Goal: Transaction & Acquisition: Book appointment/travel/reservation

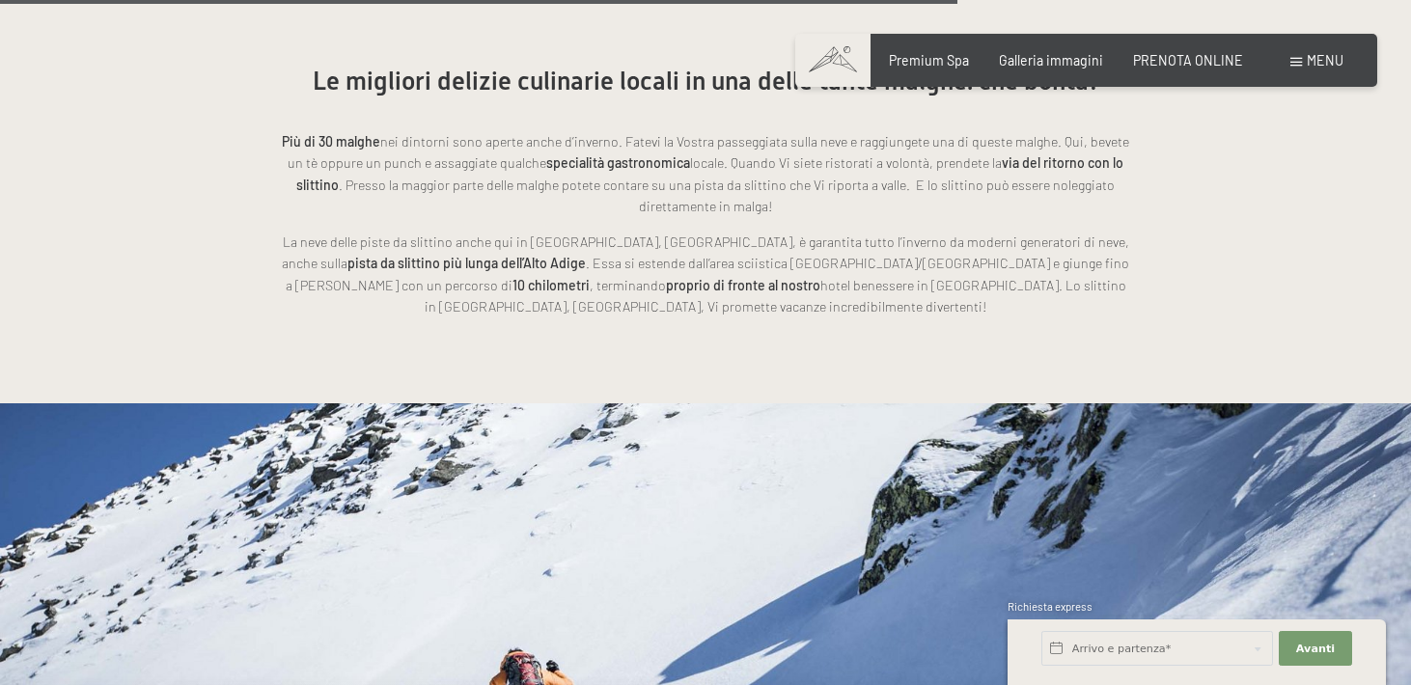
scroll to position [4367, 0]
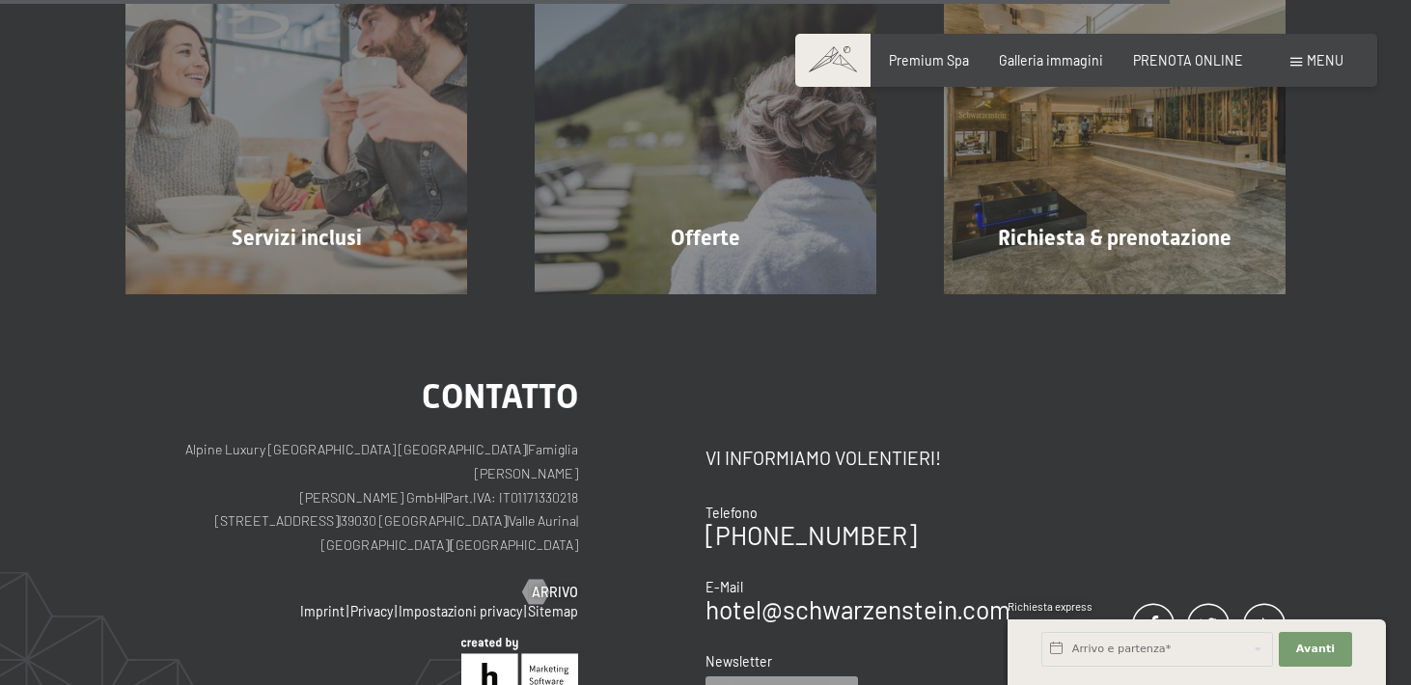
scroll to position [1747, 0]
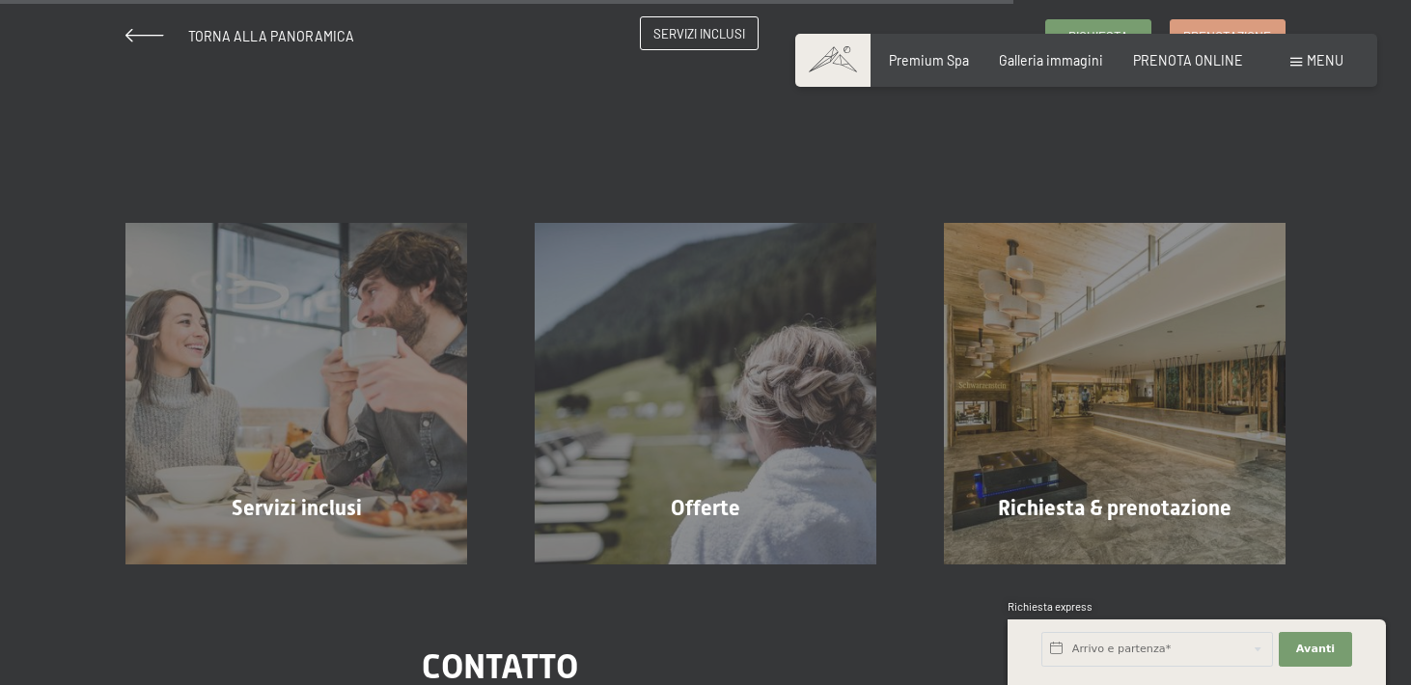
click at [725, 32] on span "Servizi inclusi" at bounding box center [699, 33] width 92 height 17
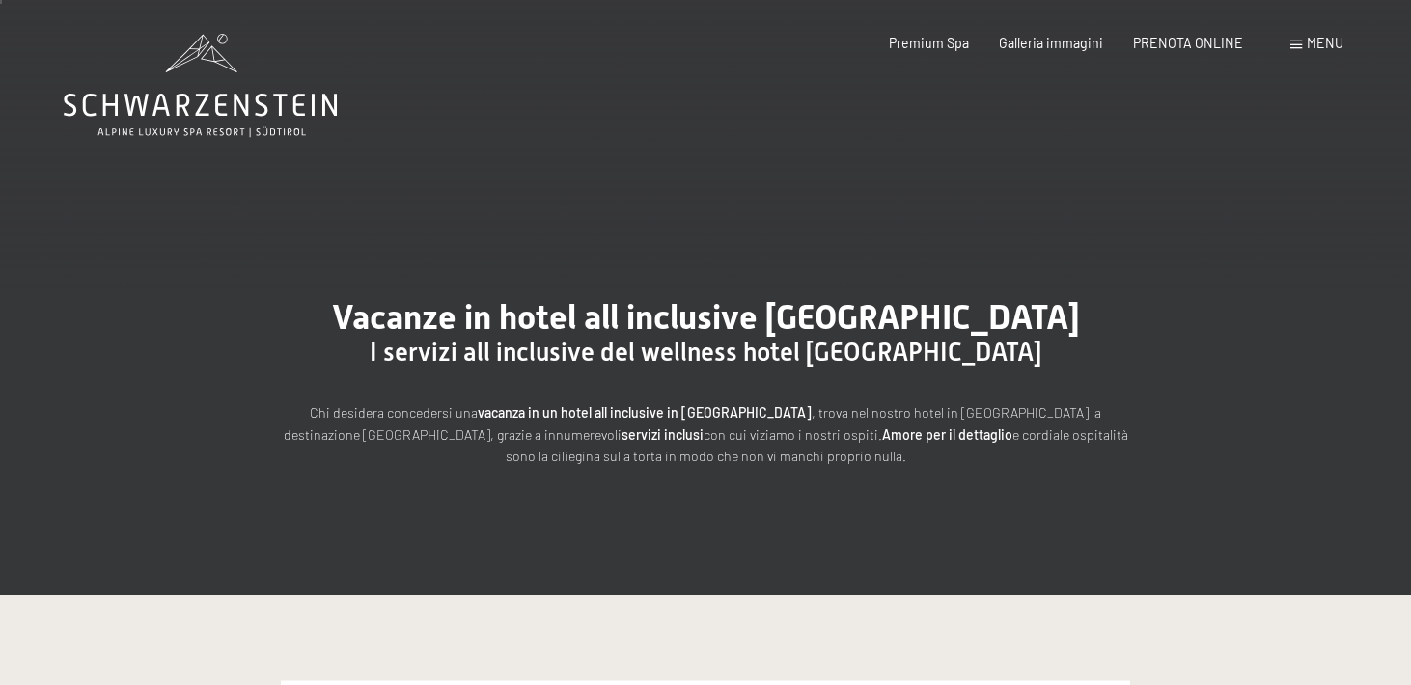
scroll to position [4, 0]
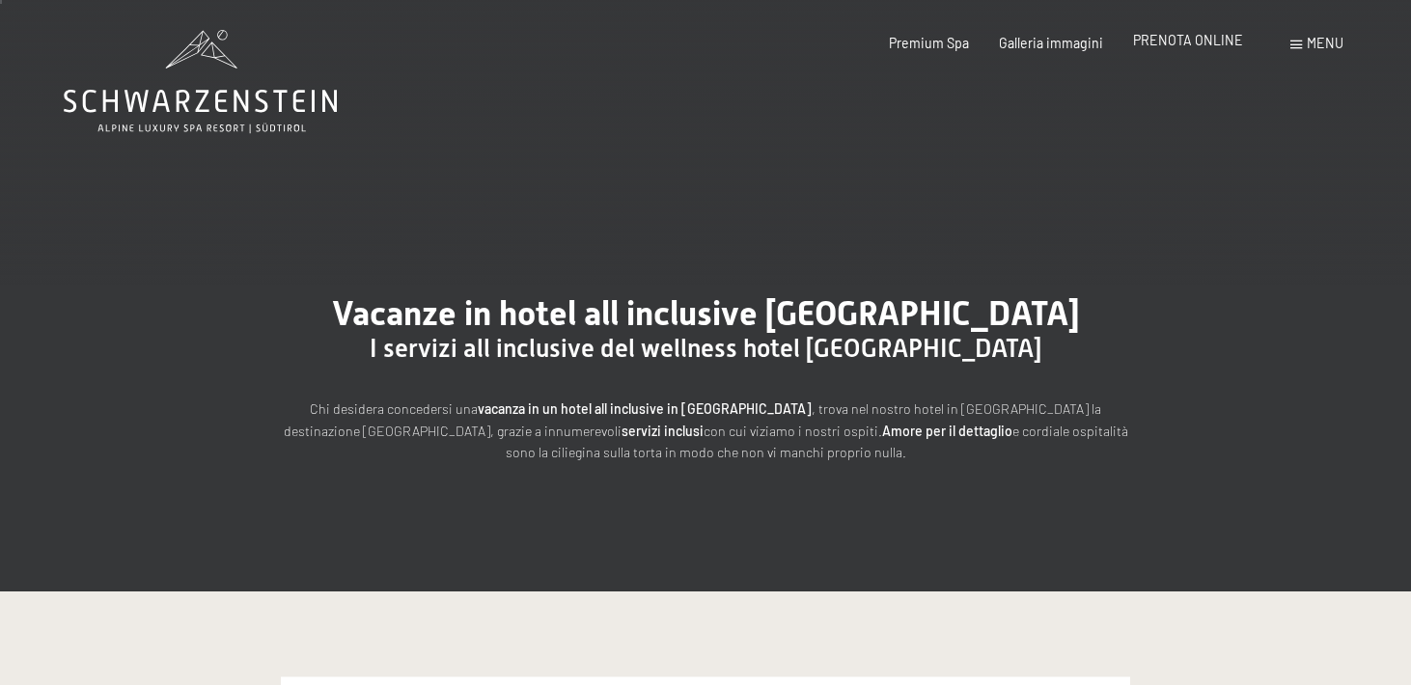
click at [1190, 45] on span "PRENOTA ONLINE" at bounding box center [1188, 40] width 110 height 16
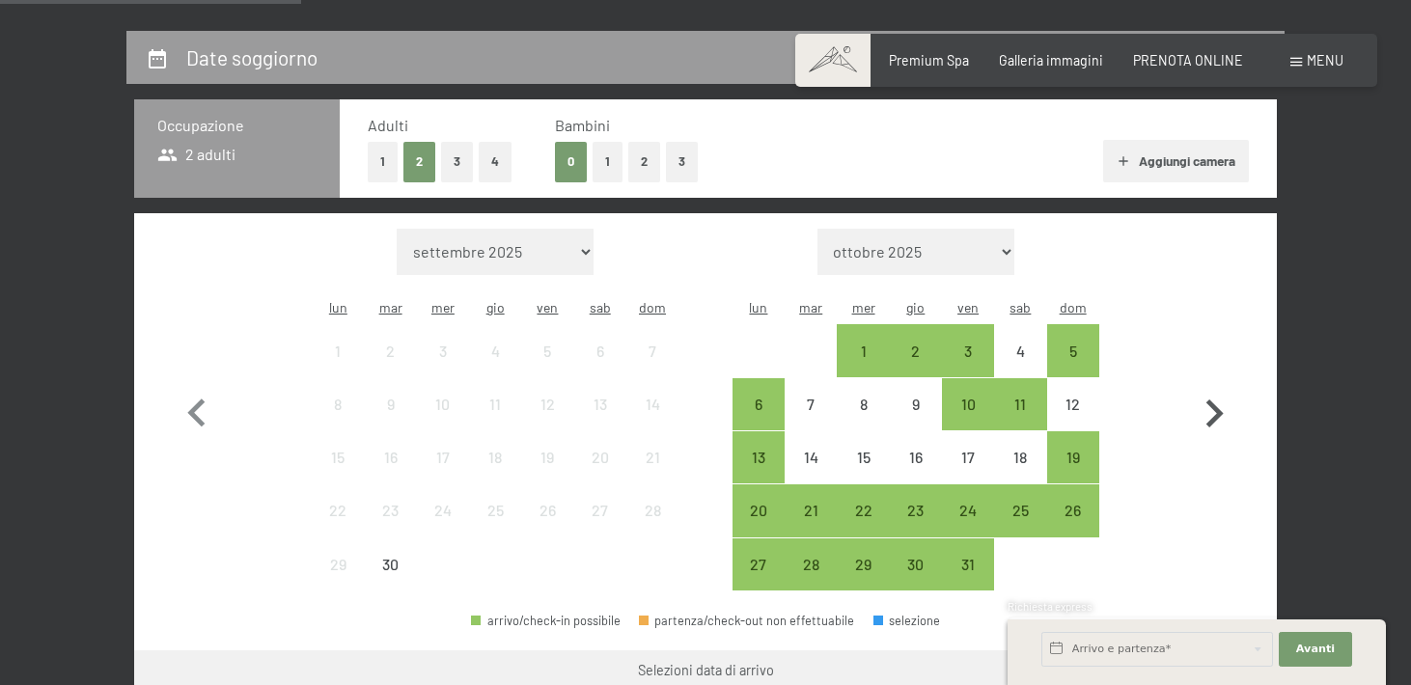
click at [1215, 400] on icon "button" at bounding box center [1214, 414] width 56 height 56
select select "2025-10-01"
select select "2025-11-01"
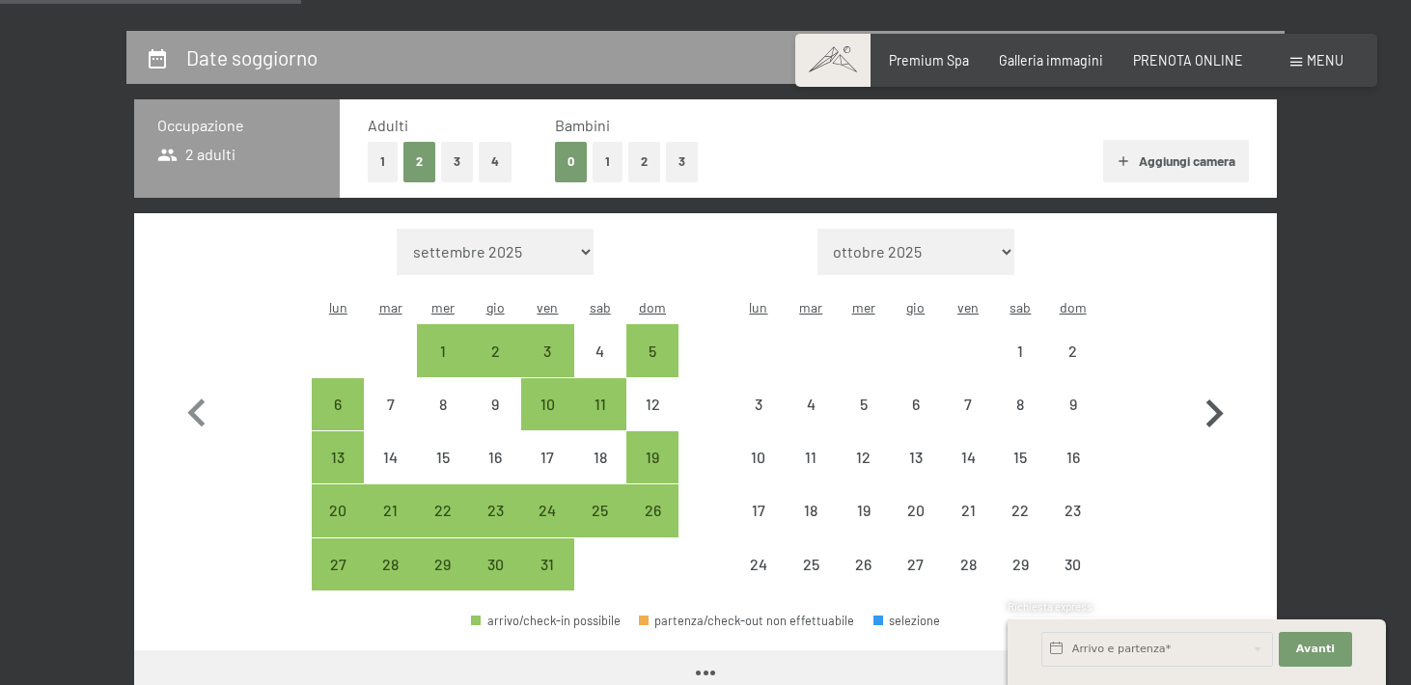
select select "2025-10-01"
select select "2025-11-01"
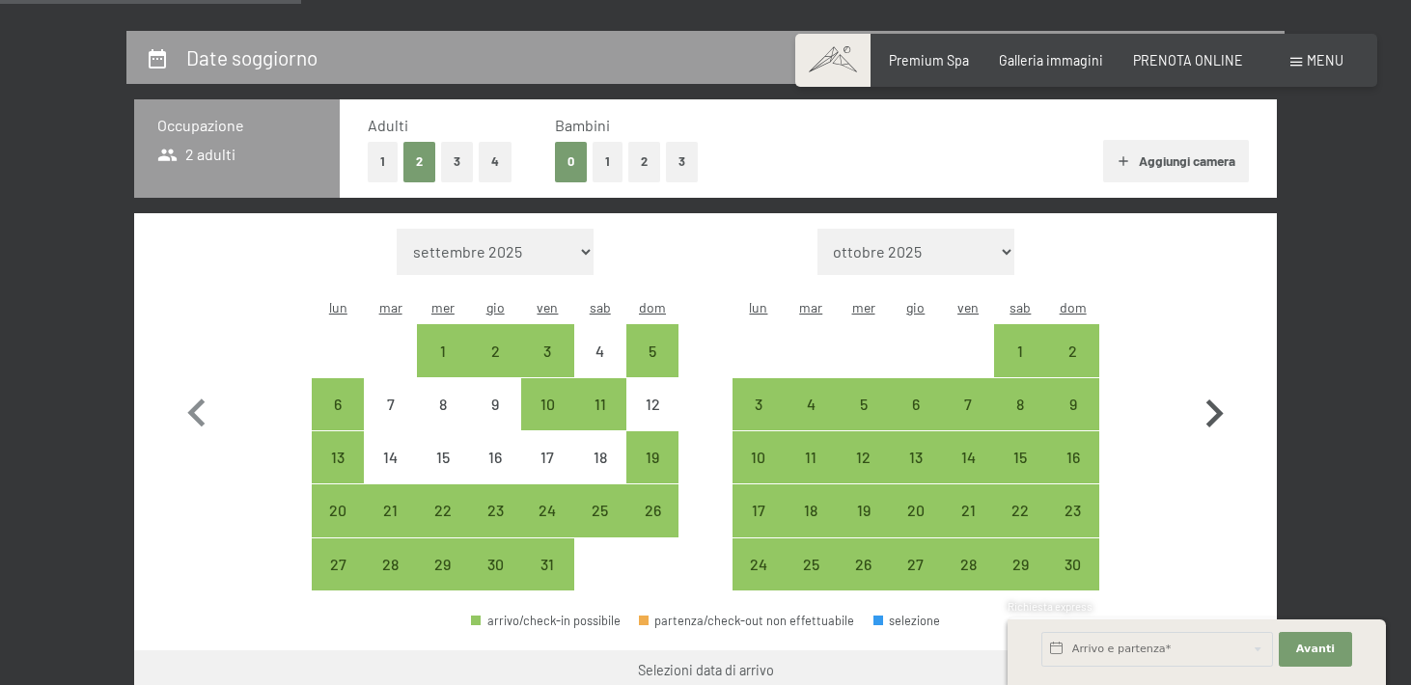
click at [1215, 400] on icon "button" at bounding box center [1214, 414] width 56 height 56
select select "2025-11-01"
select select "2025-12-01"
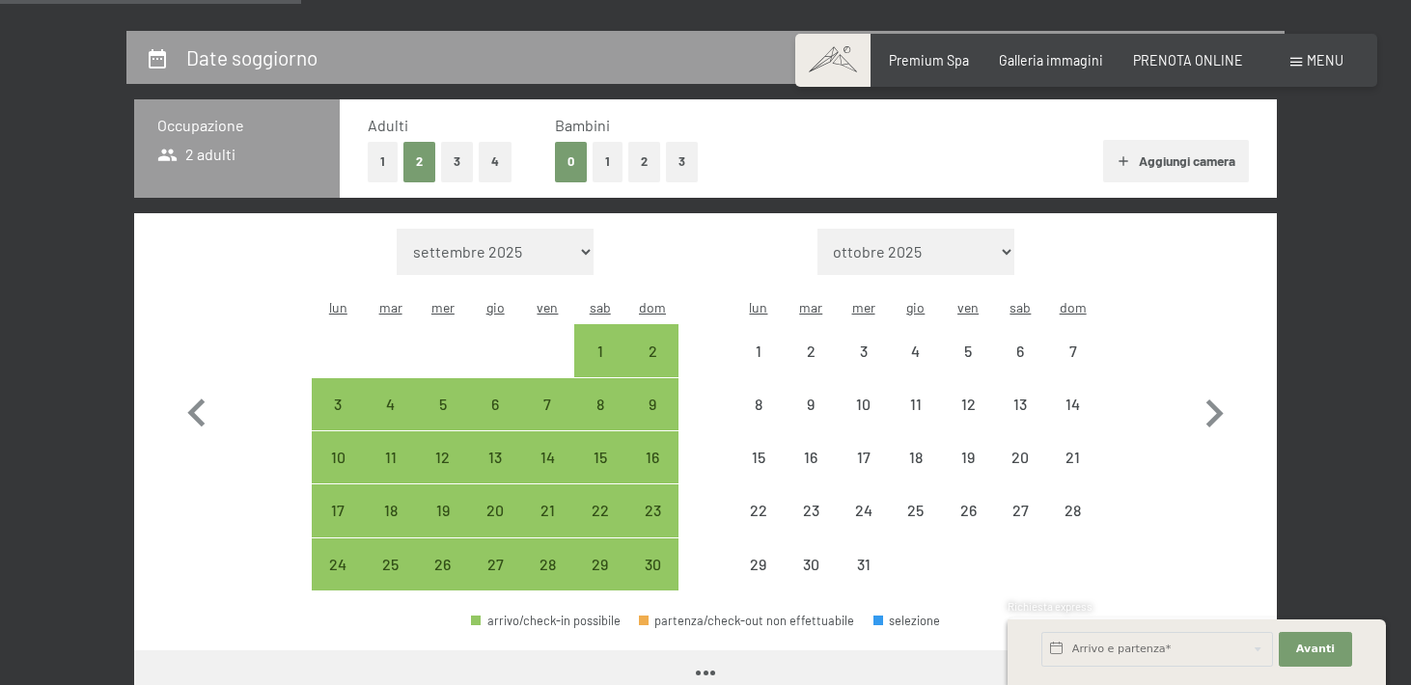
select select "2025-11-01"
select select "2025-12-01"
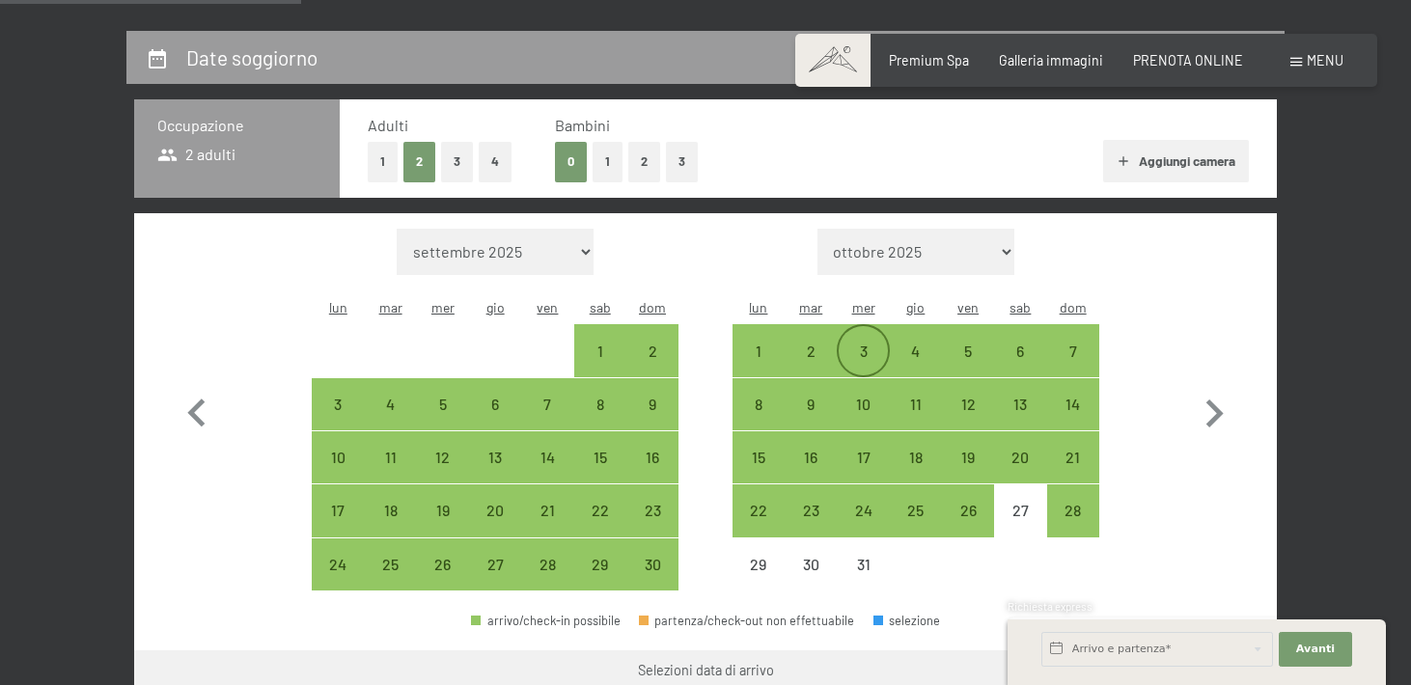
click at [869, 344] on div "3" at bounding box center [863, 368] width 48 height 48
select select "2025-11-01"
select select "2025-12-01"
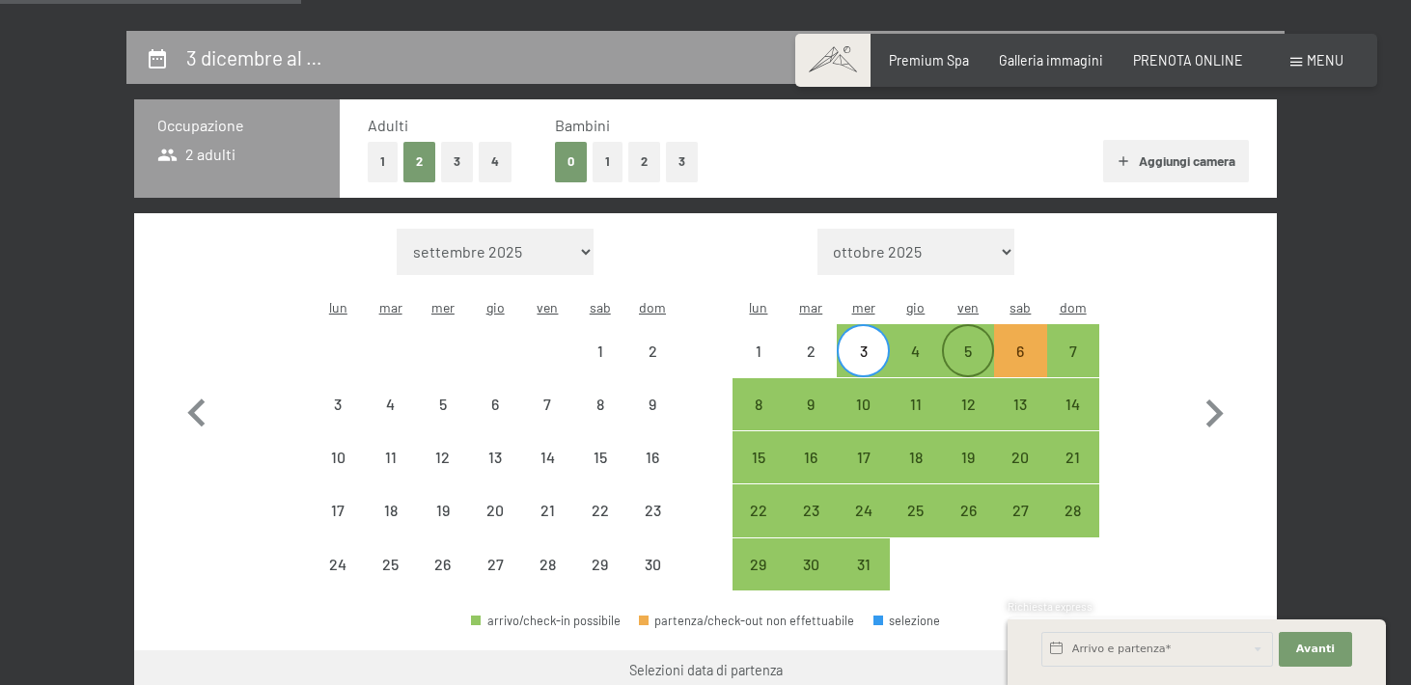
click at [968, 344] on div "5" at bounding box center [968, 368] width 48 height 48
select select "2025-11-01"
select select "2025-12-01"
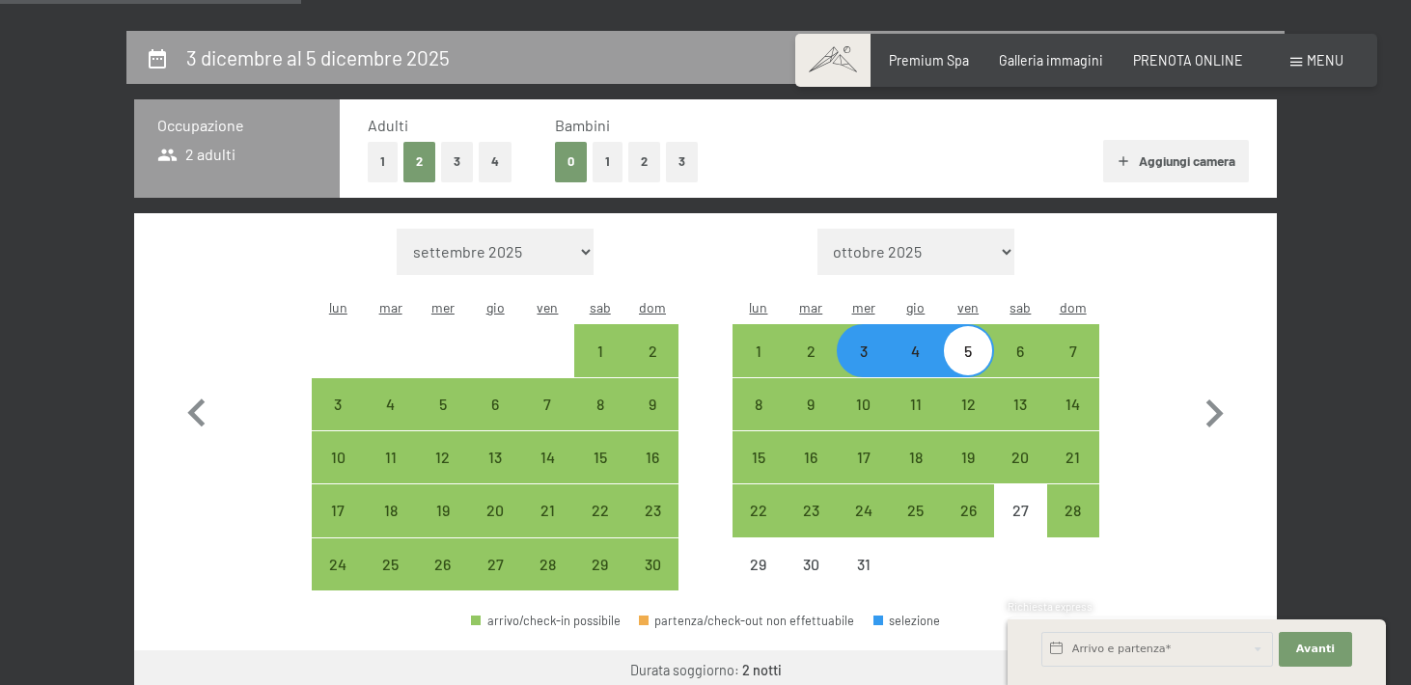
click at [966, 344] on div "5" at bounding box center [968, 368] width 48 height 48
select select "2025-11-01"
select select "2025-12-01"
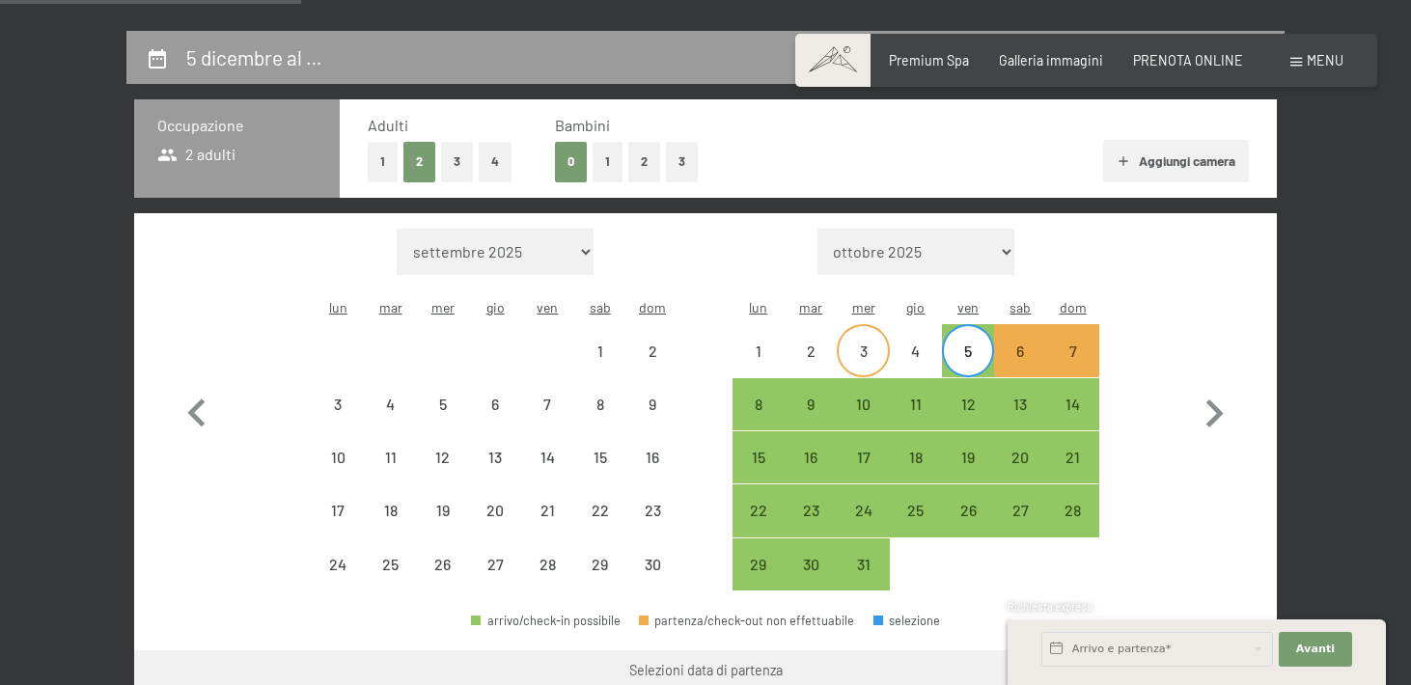
click at [865, 344] on div "3" at bounding box center [863, 368] width 48 height 48
select select "2025-11-01"
select select "2025-12-01"
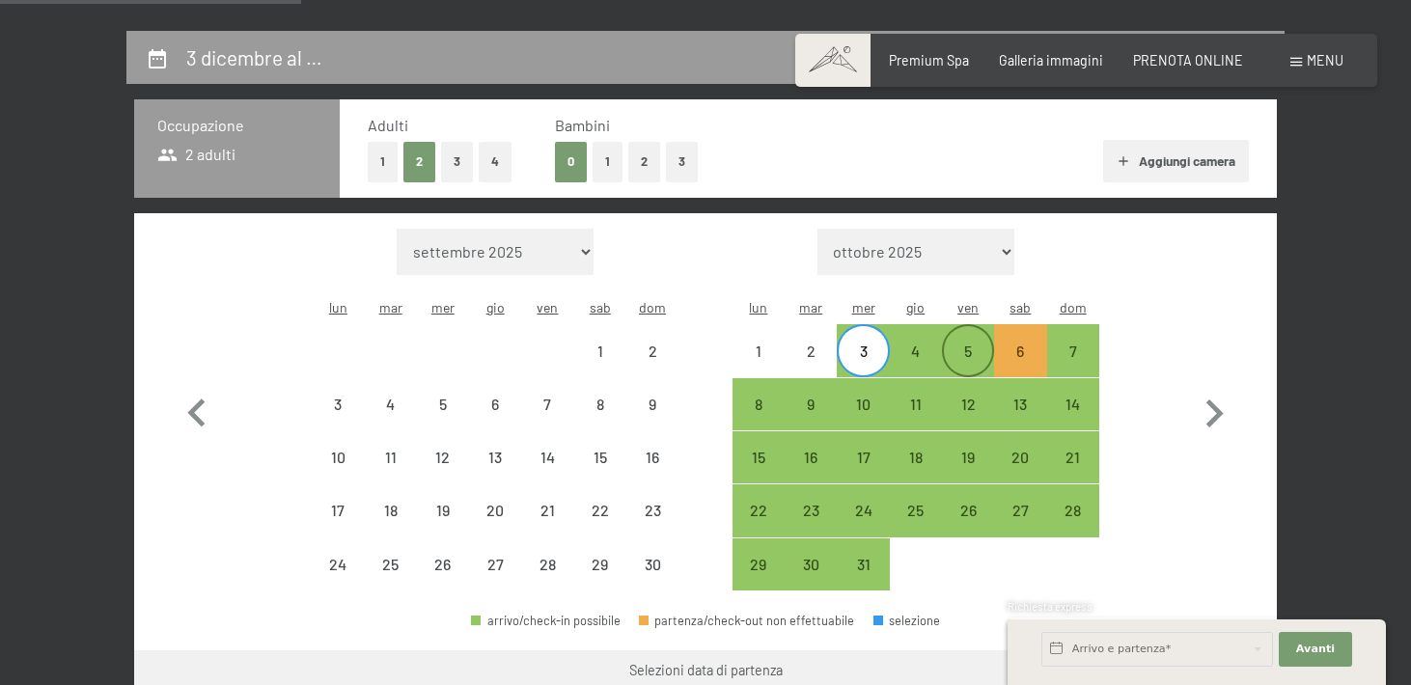
click at [975, 344] on div "5" at bounding box center [968, 368] width 48 height 48
select select "2025-11-01"
select select "2025-12-01"
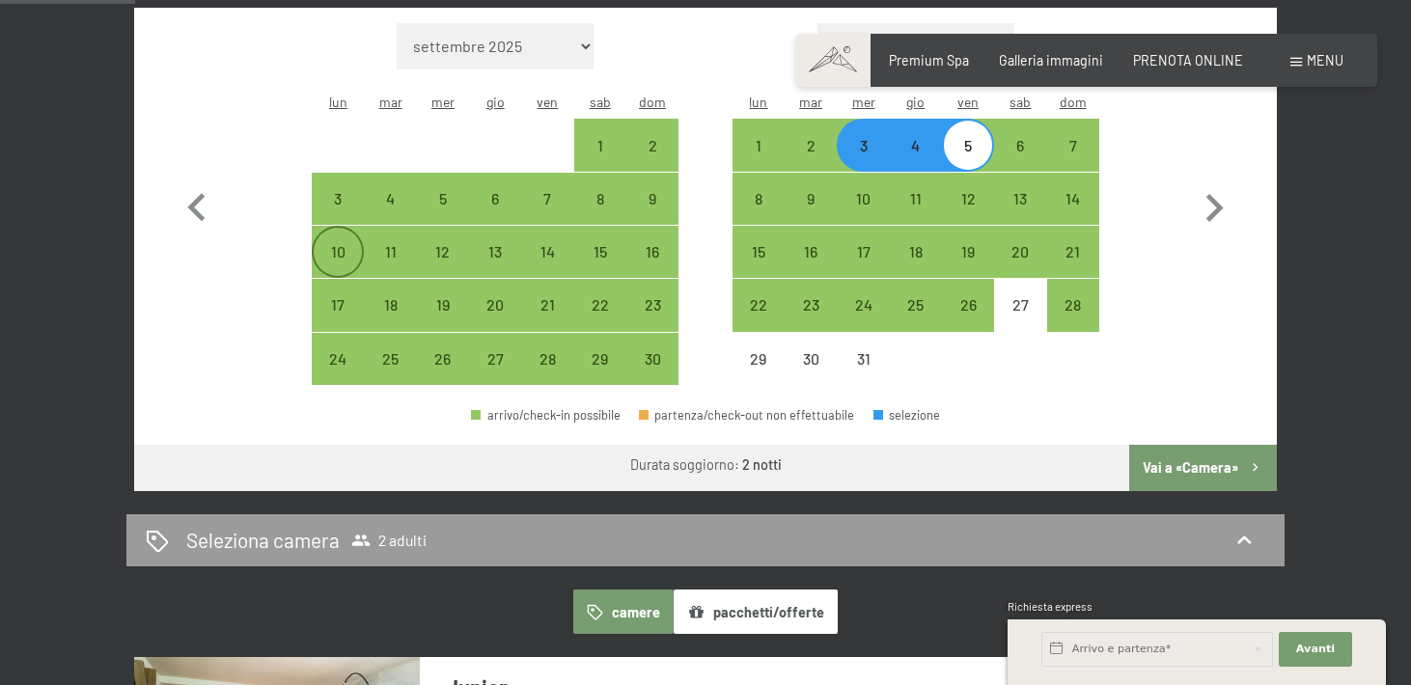
scroll to position [597, 0]
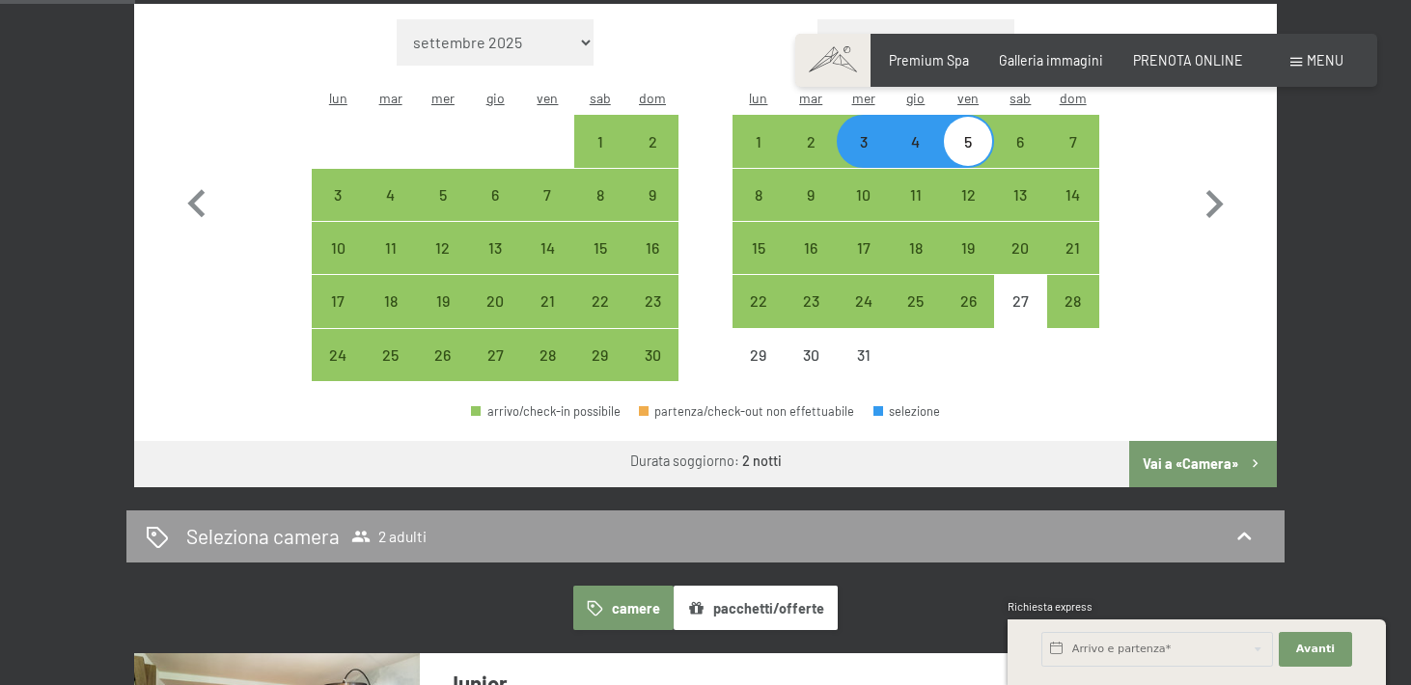
click at [1172, 441] on button "Vai a «Camera»" at bounding box center [1203, 464] width 148 height 46
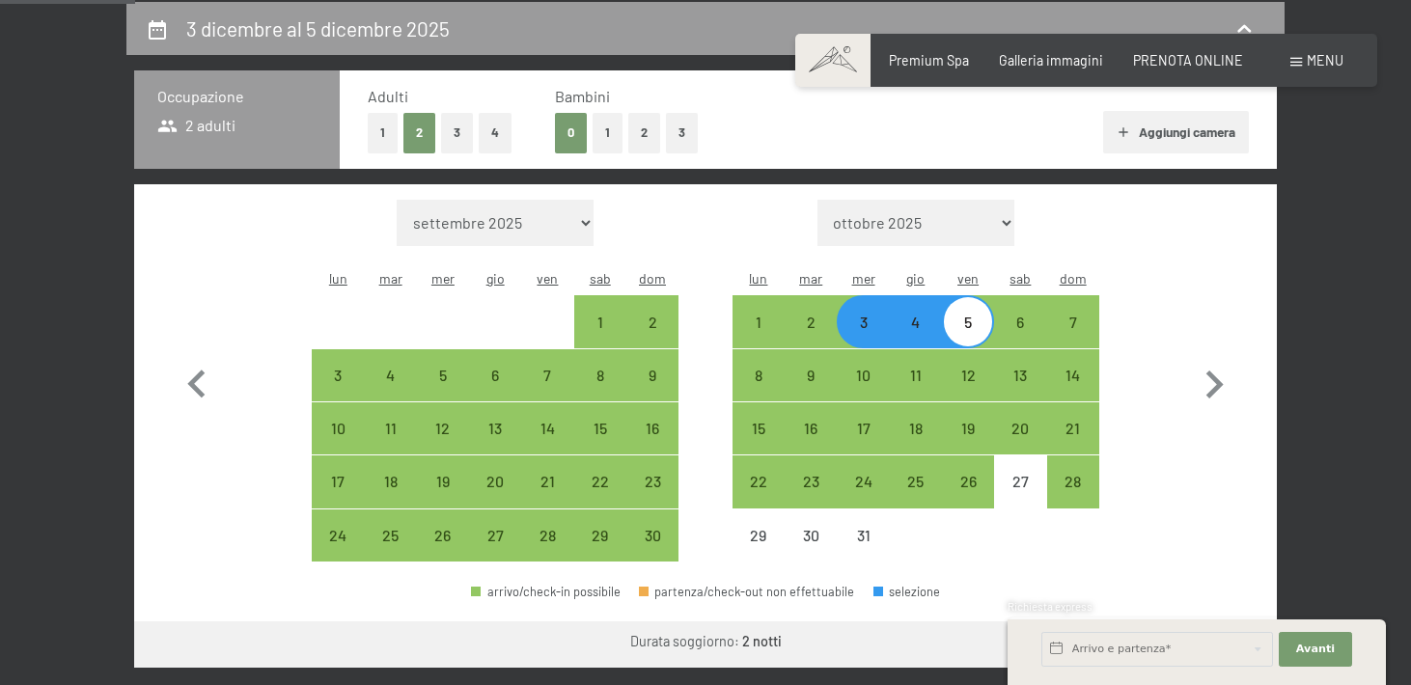
select select "2025-11-01"
select select "2025-12-01"
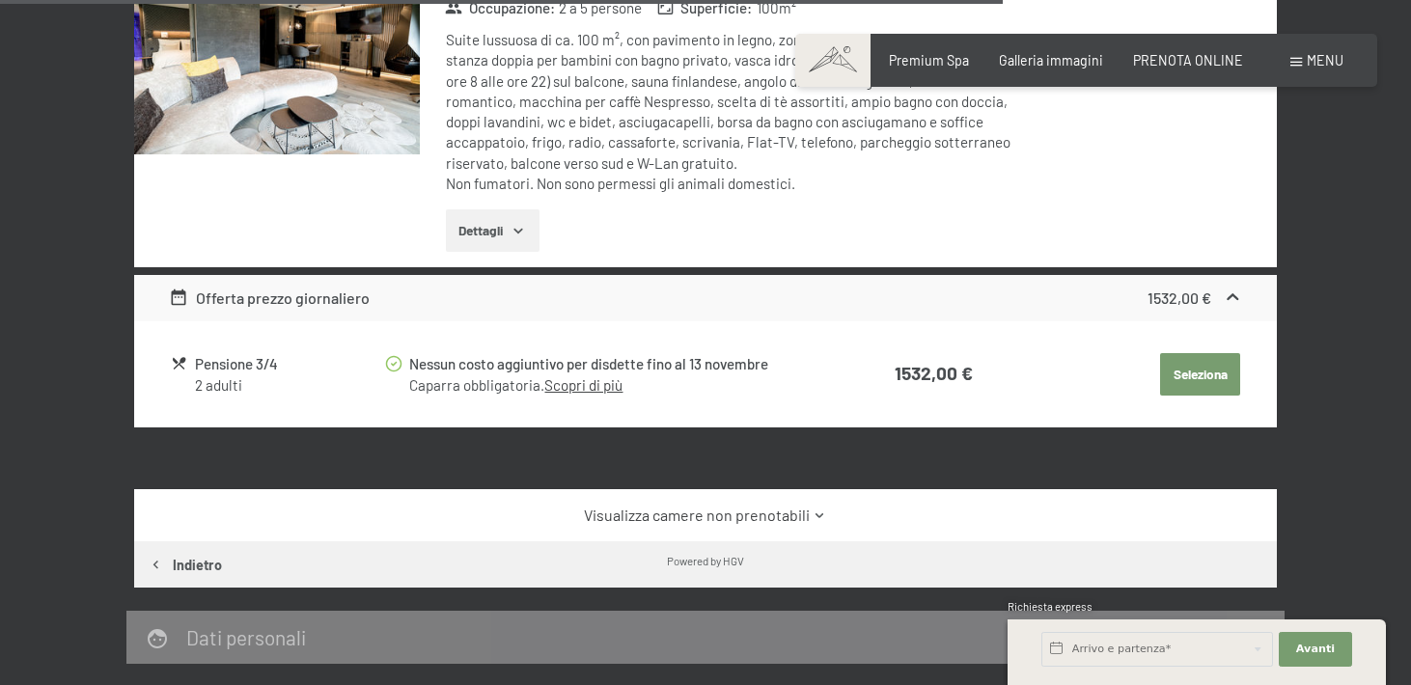
scroll to position [4063, 0]
